Goal: Task Accomplishment & Management: Manage account settings

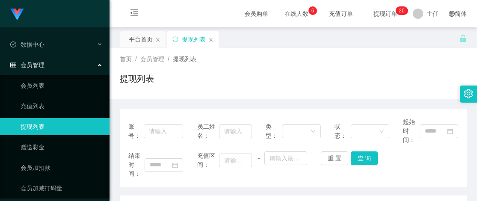
click at [178, 118] on div "账号：" at bounding box center [155, 131] width 55 height 27
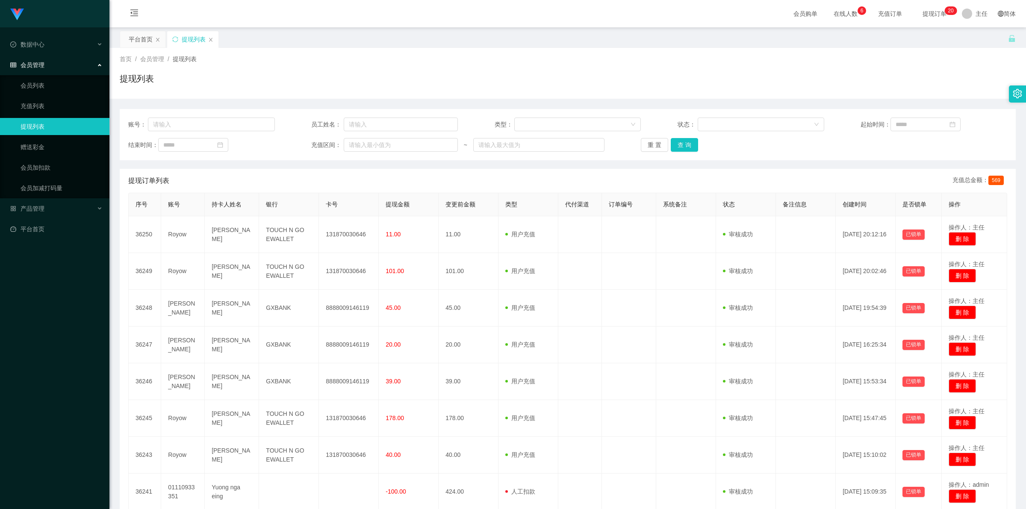
click at [476, 12] on span "提现订单 0 1 2 3 4 5 6 7 8 9 0 1 2 3 4 5 6 7 8 9 0 1 2 3 4 5 6 7 8 9 0 1 2 3 4 5 6 …" at bounding box center [934, 14] width 32 height 6
click at [476, 150] on button "重 置" at bounding box center [654, 145] width 27 height 14
click at [476, 142] on button "重 置" at bounding box center [654, 145] width 27 height 14
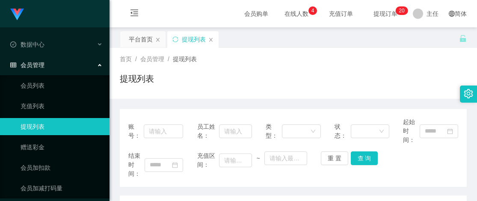
drag, startPoint x: 323, startPoint y: 48, endPoint x: 306, endPoint y: 28, distance: 26.4
click at [323, 48] on div "首页 / 会员管理 / 提现列表 / 提现列表" at bounding box center [292, 73] width 367 height 51
